Goal: Transaction & Acquisition: Purchase product/service

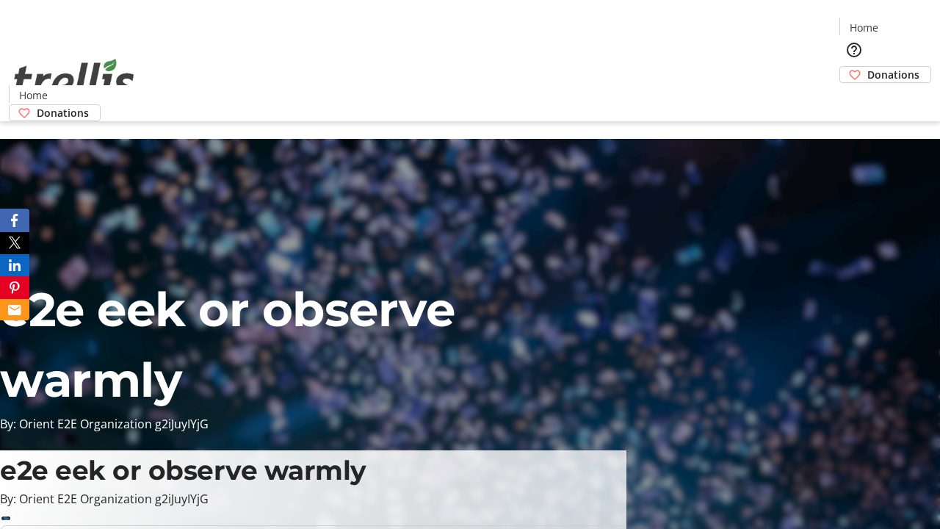
click at [867, 67] on span "Donations" at bounding box center [893, 74] width 52 height 15
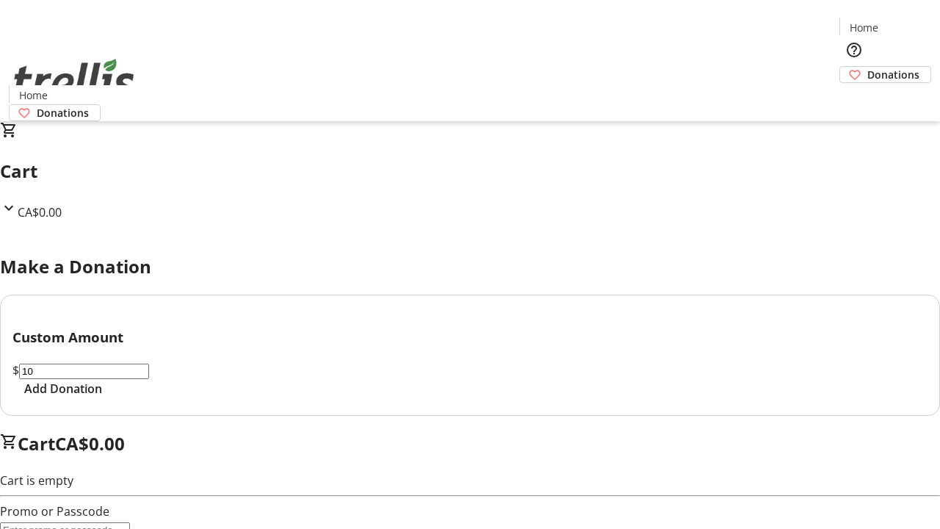
click at [102, 397] on span "Add Donation" at bounding box center [63, 389] width 78 height 18
select select "CA"
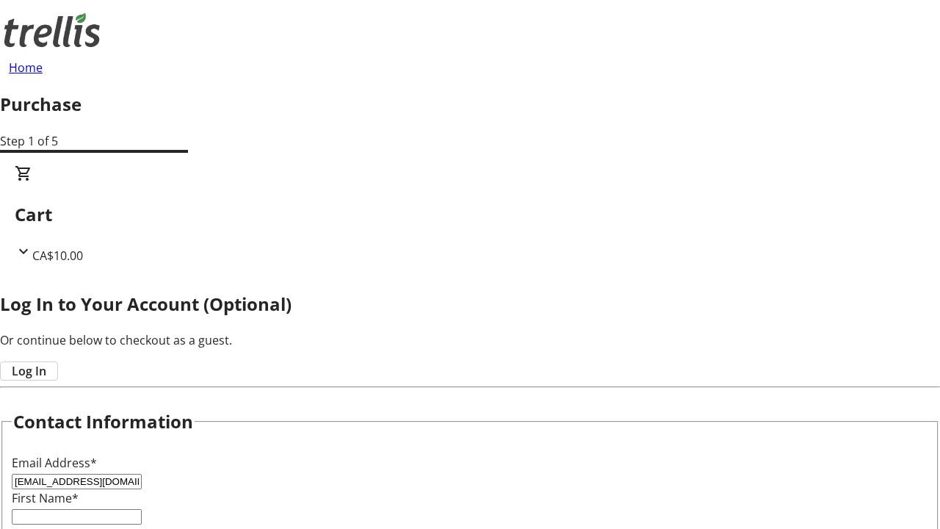
type input "[EMAIL_ADDRESS][DOMAIN_NAME]"
type input "Dexter"
type input "Will"
type input "[STREET_ADDRESS][PERSON_NAME]"
type input "Kelowna"
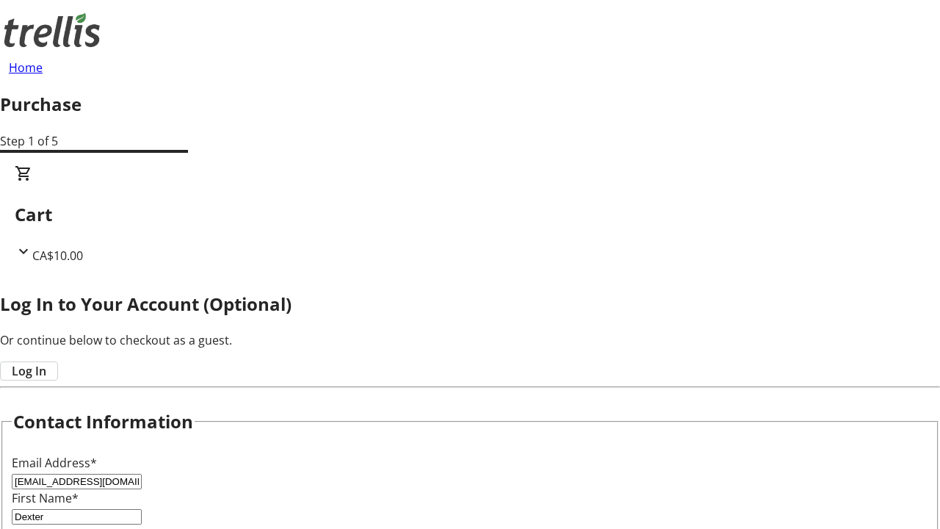
select select "BC"
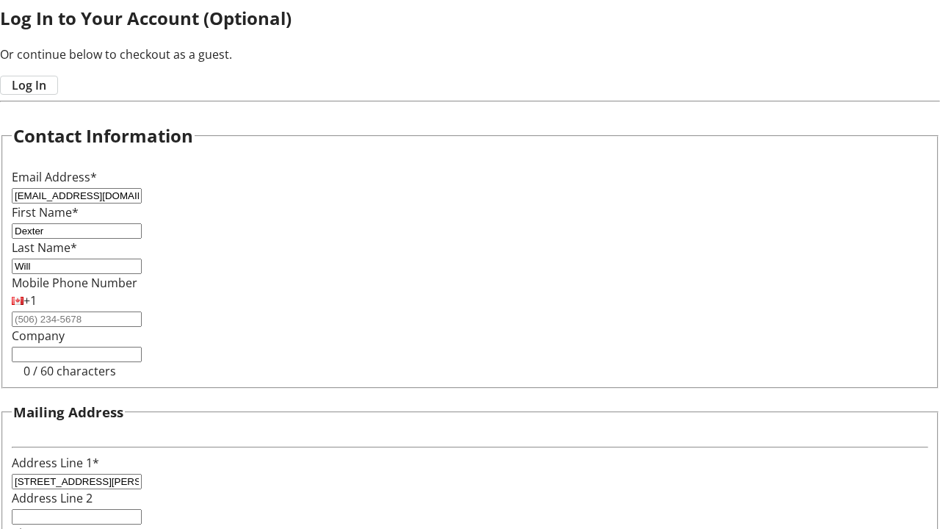
type input "Kelowna"
type input "V1Y 0C2"
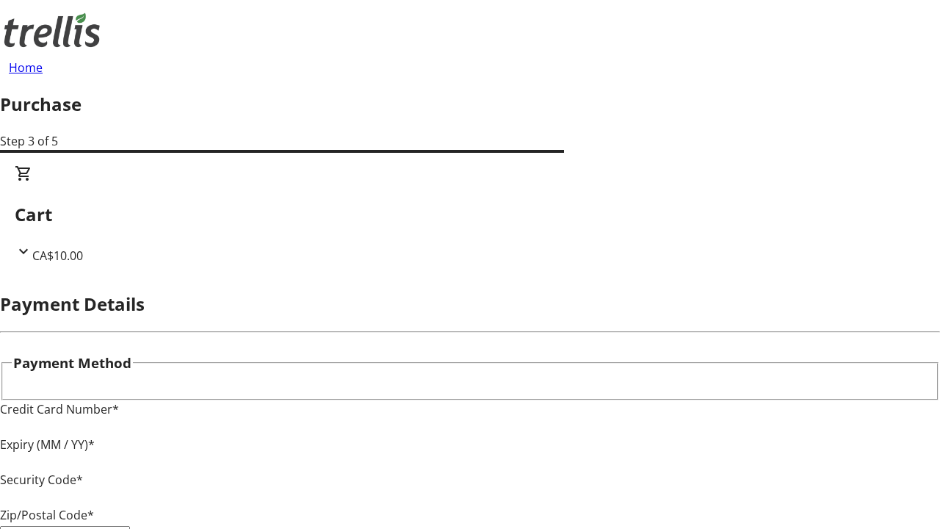
type input "V1Y 0C2"
